Goal: Find specific page/section: Find specific page/section

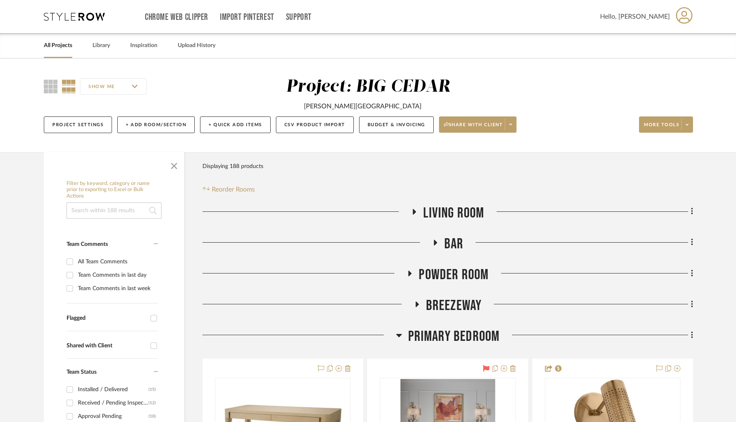
click at [60, 42] on link "All Projects" at bounding box center [58, 45] width 28 height 11
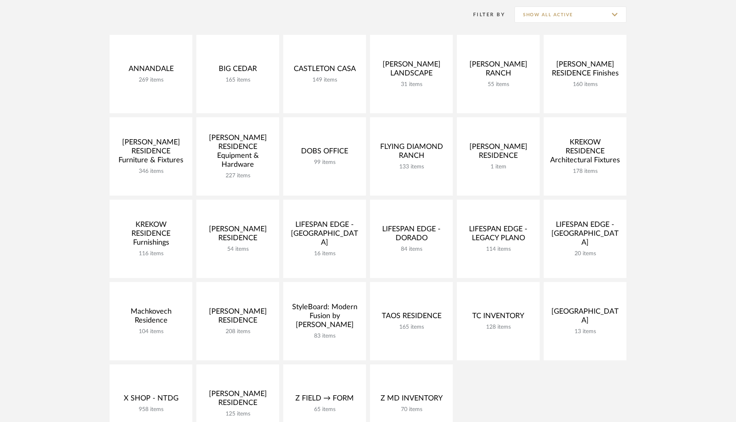
scroll to position [112, 0]
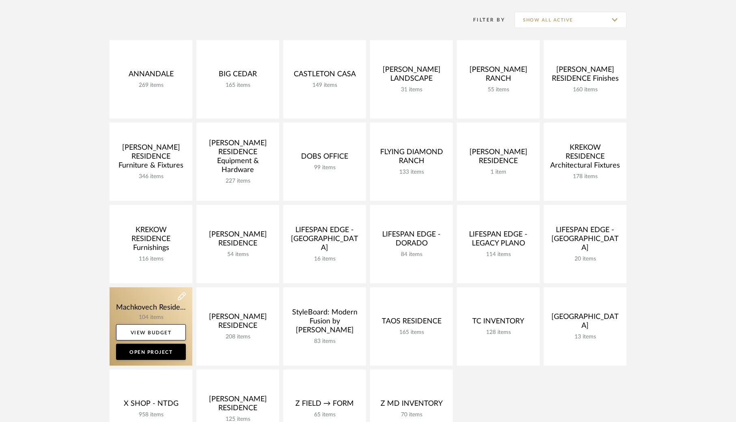
click at [148, 299] on link at bounding box center [151, 326] width 83 height 78
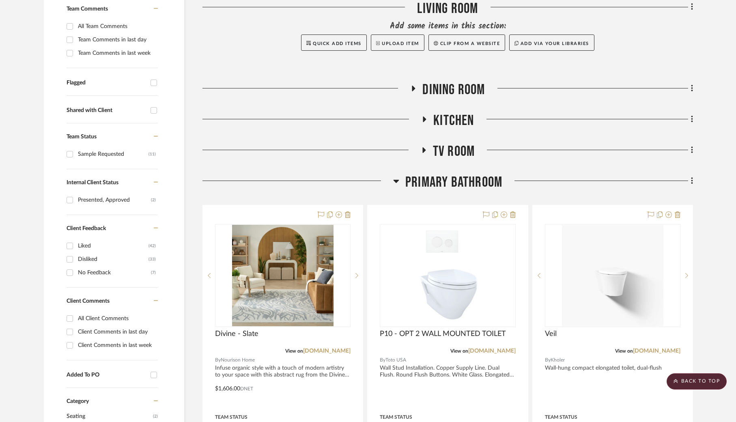
scroll to position [223, 0]
click at [109, 315] on div "All Client Comments" at bounding box center [117, 317] width 78 height 13
click at [76, 315] on input "All Client Comments" at bounding box center [69, 317] width 13 height 13
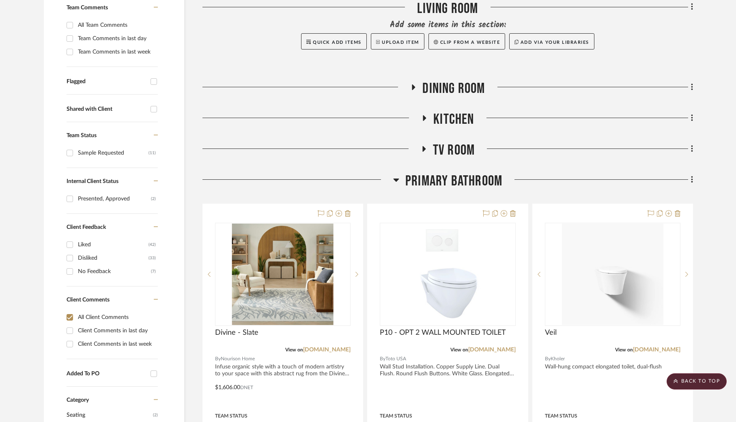
checkbox input "true"
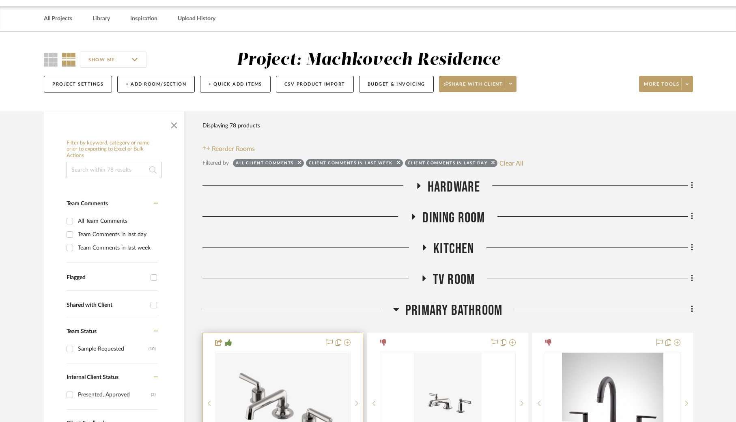
scroll to position [34, 0]
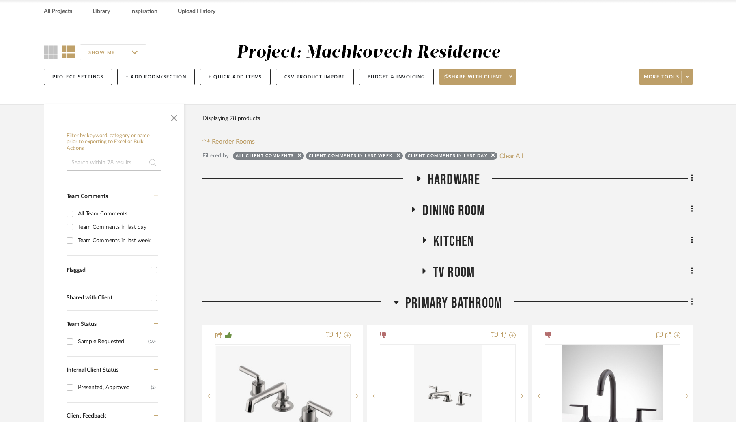
click at [436, 178] on span "Hardware" at bounding box center [454, 179] width 53 height 17
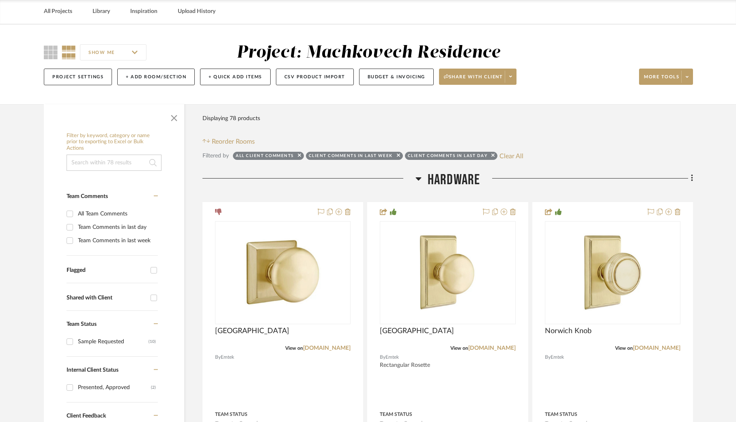
click at [441, 179] on span "Hardware" at bounding box center [454, 179] width 53 height 17
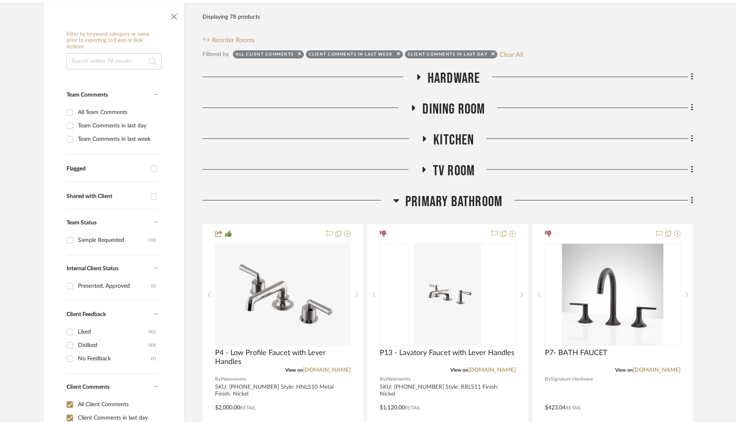
scroll to position [247, 0]
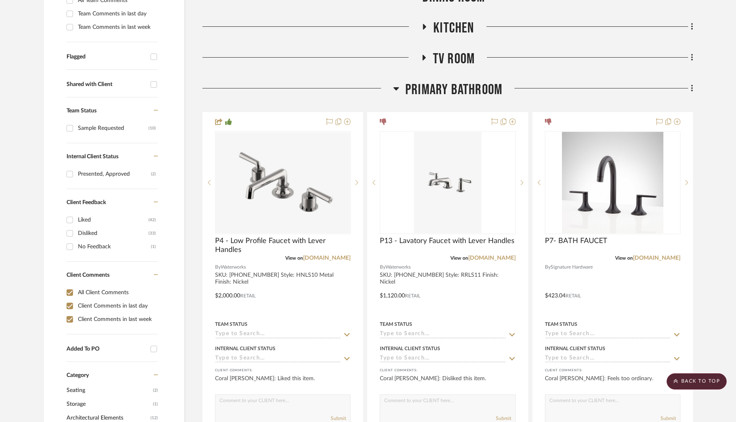
click at [126, 303] on div "Client Comments in last day" at bounding box center [117, 305] width 78 height 13
click at [76, 303] on input "Client Comments in last day" at bounding box center [69, 305] width 13 height 13
checkbox input "false"
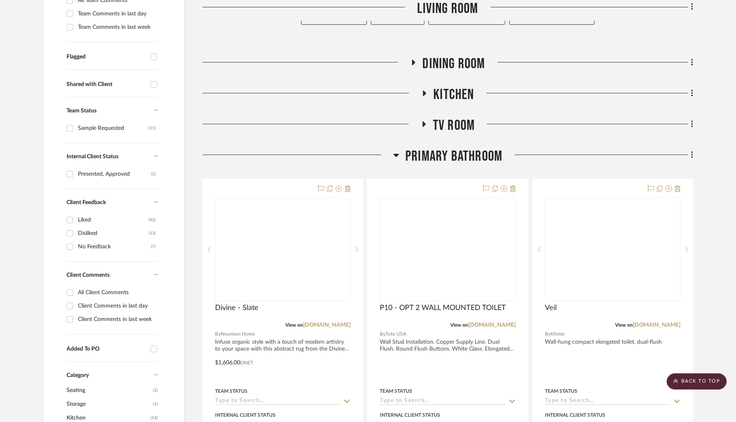
click at [126, 303] on div "Client Comments in last day" at bounding box center [117, 305] width 78 height 13
click at [76, 303] on input "Client Comments in last day" at bounding box center [69, 305] width 13 height 13
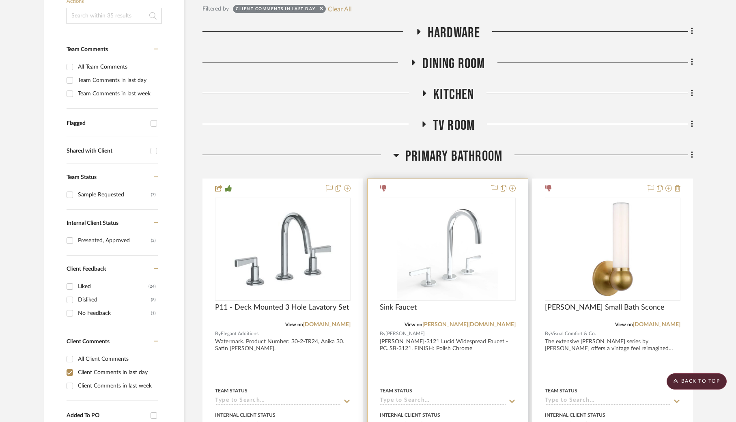
scroll to position [118, 0]
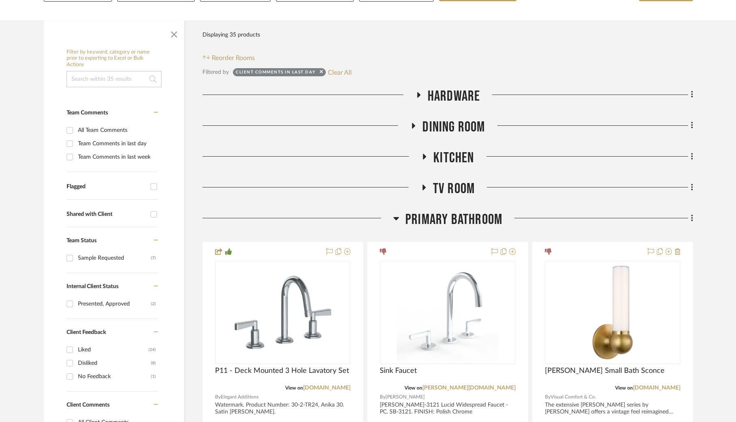
click at [453, 92] on span "Hardware" at bounding box center [454, 96] width 53 height 17
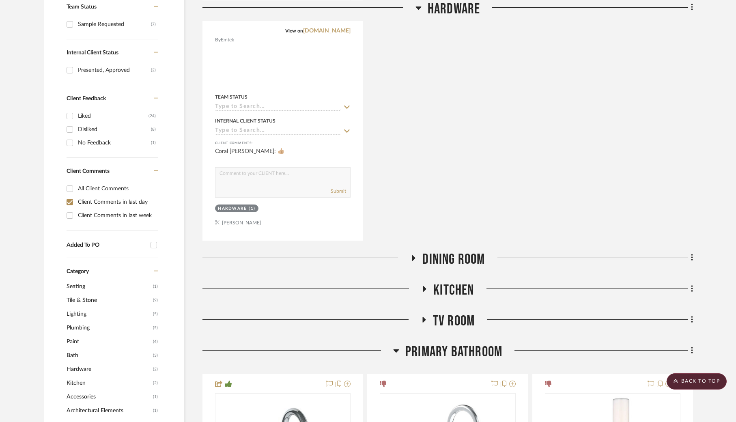
scroll to position [352, 0]
click at [439, 257] on span "Dining Room" at bounding box center [453, 258] width 62 height 17
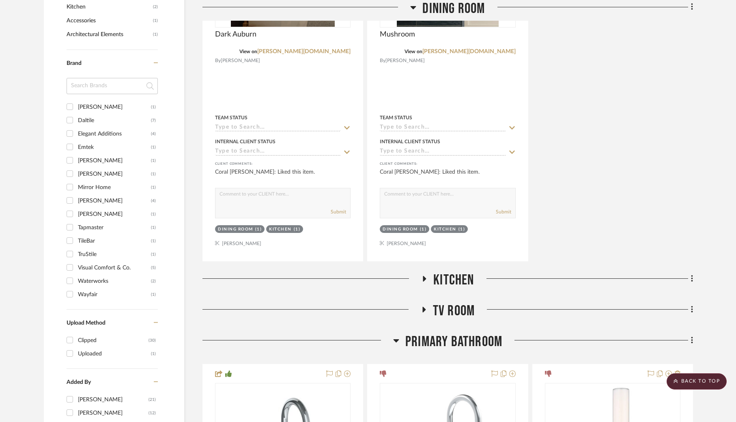
scroll to position [732, 0]
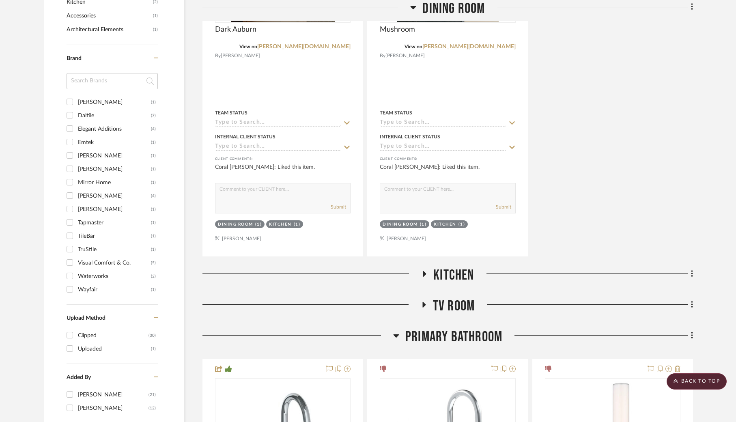
click at [447, 269] on span "Kitchen" at bounding box center [453, 274] width 41 height 17
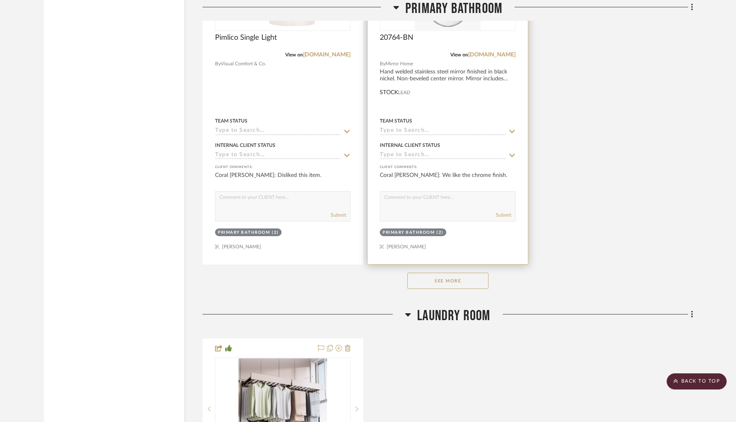
scroll to position [2667, 0]
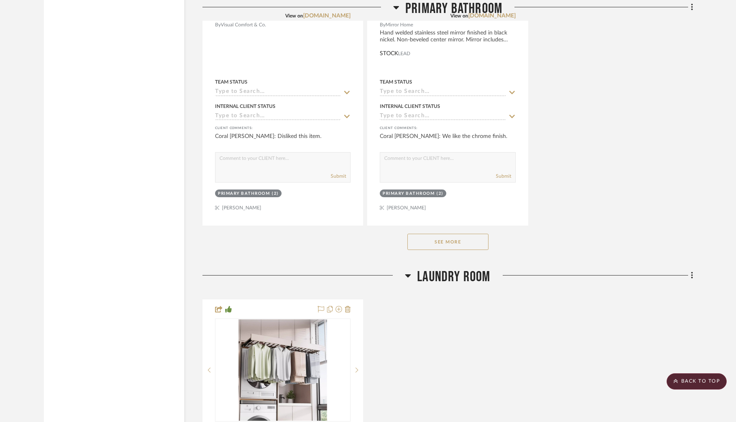
click at [456, 237] on button "See More" at bounding box center [447, 242] width 81 height 16
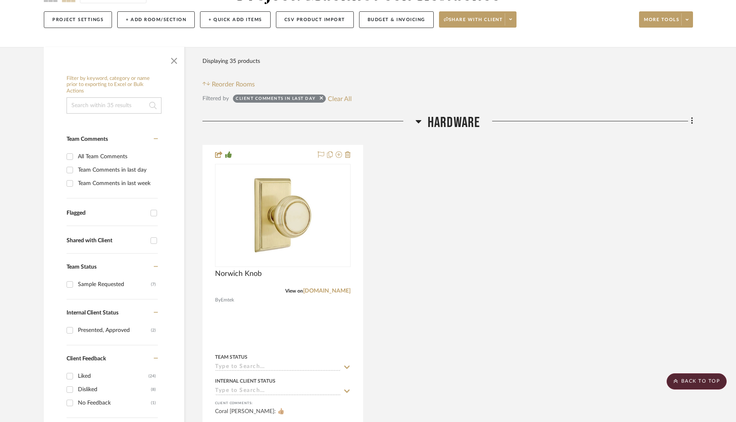
scroll to position [0, 0]
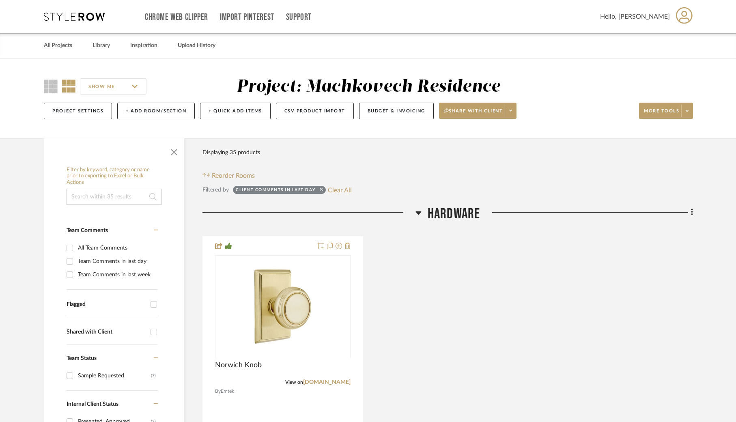
click at [322, 190] on icon at bounding box center [321, 189] width 3 height 3
checkbox input "false"
